Goal: Task Accomplishment & Management: Manage account settings

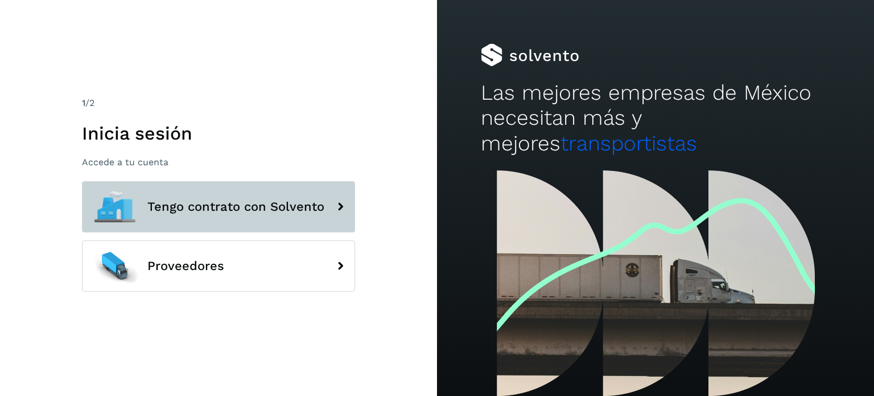
click at [250, 204] on span "Tengo contrato con Solvento" at bounding box center [235, 207] width 177 height 14
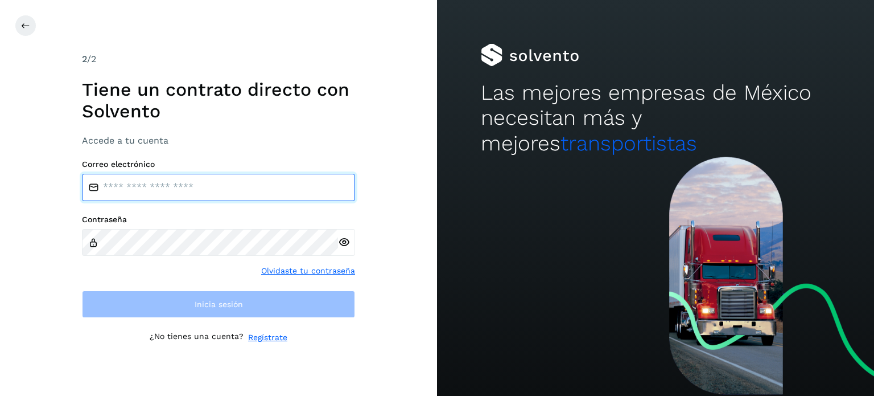
type input "**********"
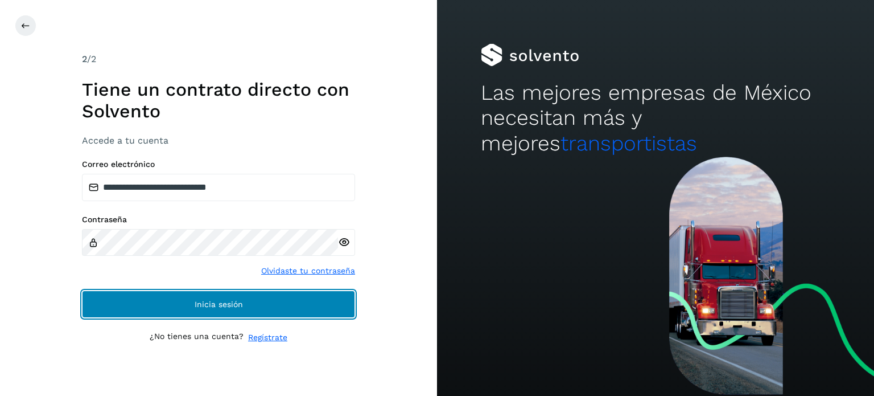
click at [208, 303] on span "Inicia sesión" at bounding box center [219, 304] width 48 height 8
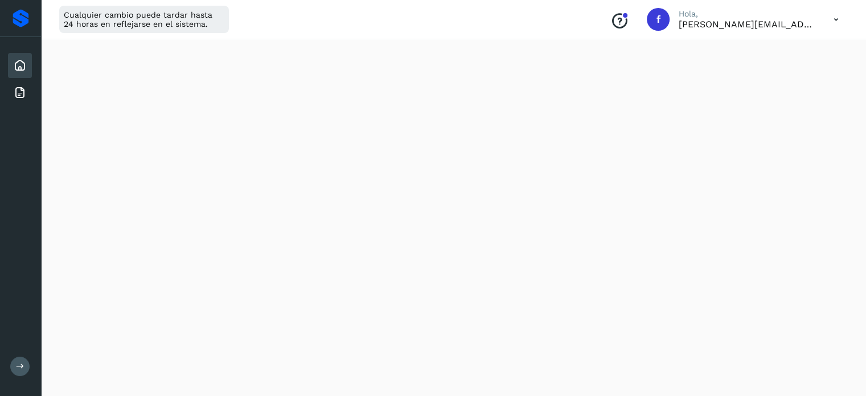
scroll to position [228, 0]
